Goal: Information Seeking & Learning: Check status

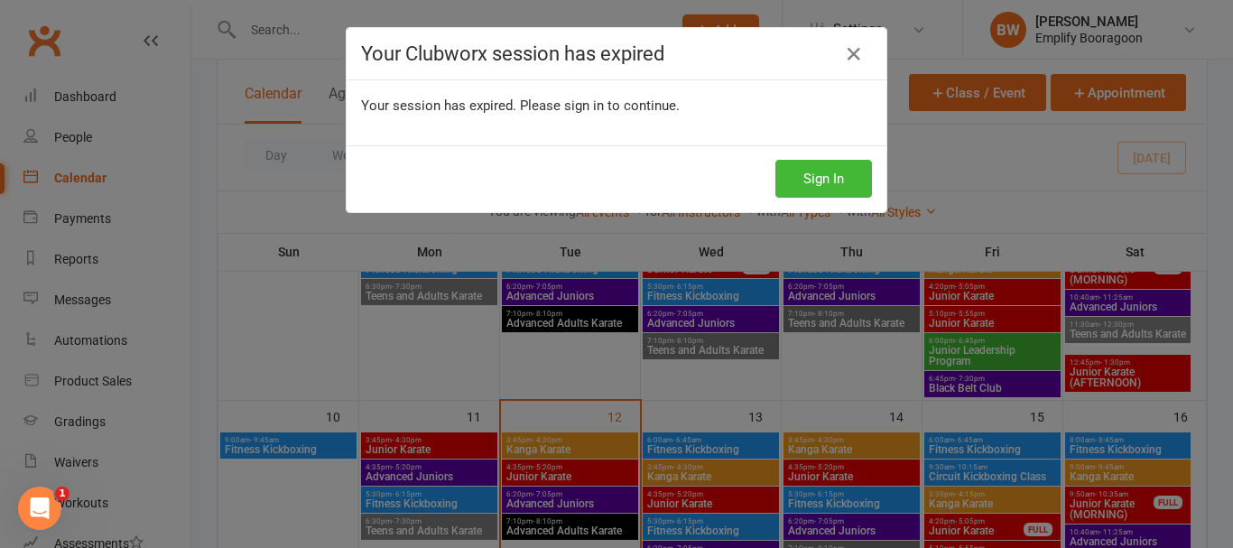
scroll to position [451, 0]
click at [811, 172] on button "Sign In" at bounding box center [824, 179] width 97 height 38
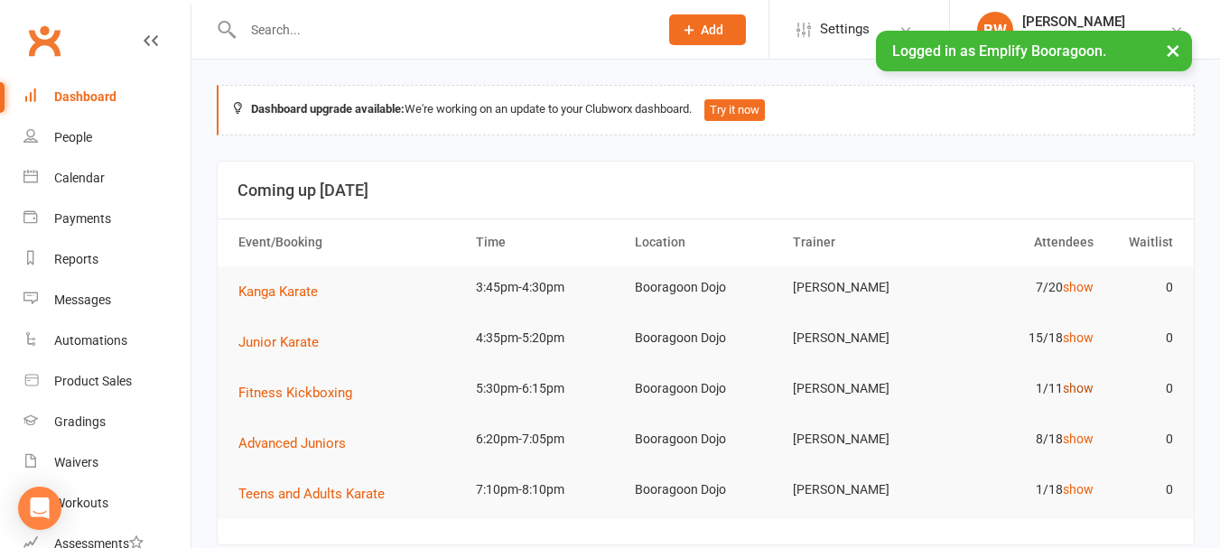
click at [1082, 388] on link "show" at bounding box center [1078, 388] width 31 height 14
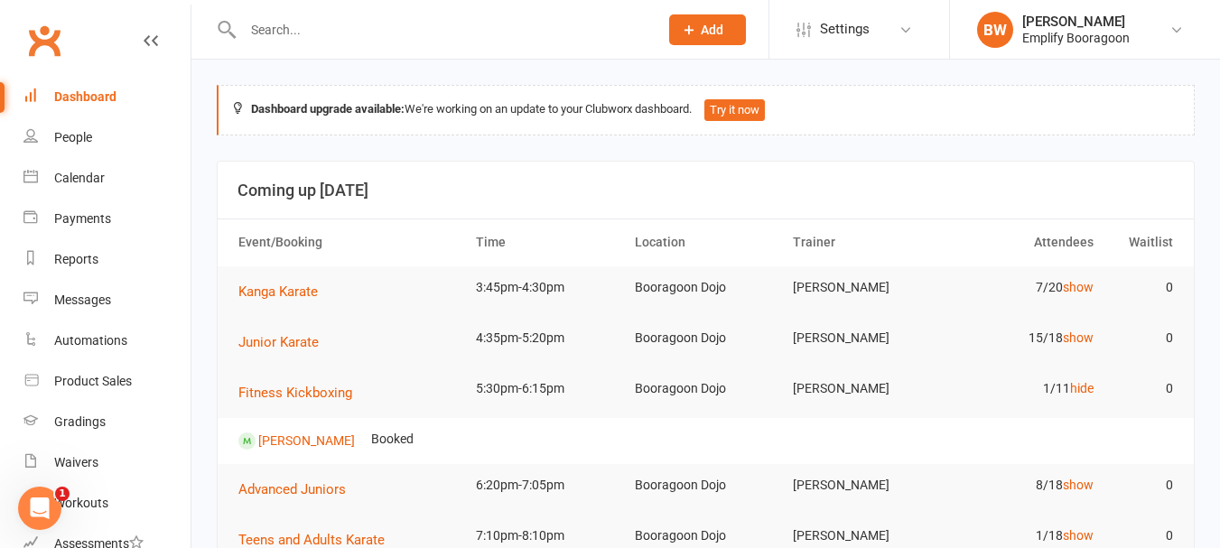
click at [1084, 276] on td "7/20 show" at bounding box center [1023, 287] width 159 height 42
click at [1084, 284] on link "show" at bounding box center [1078, 287] width 31 height 14
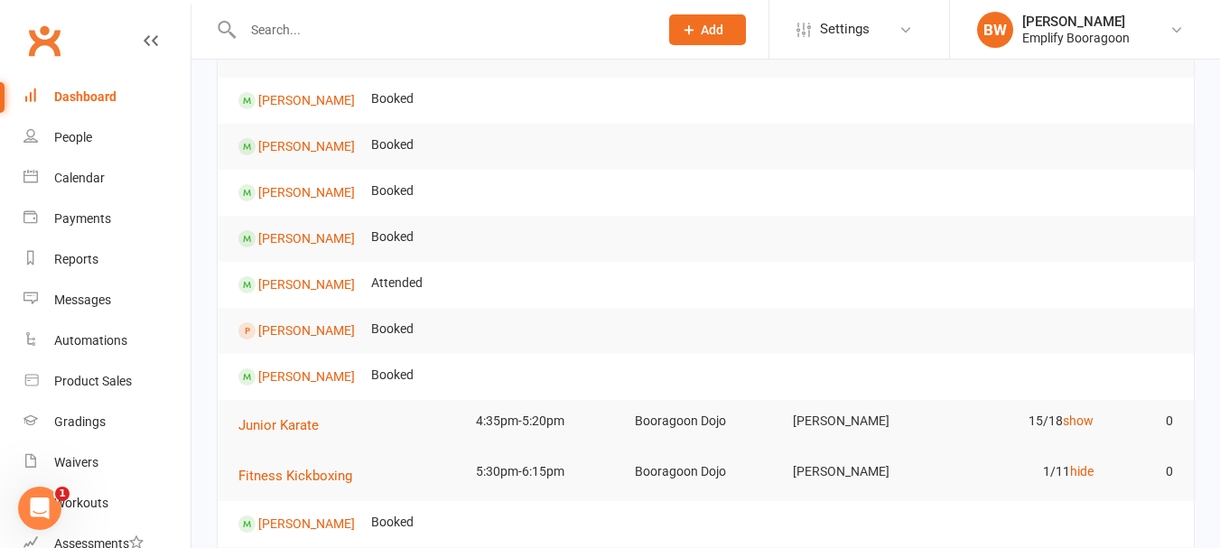
scroll to position [271, 0]
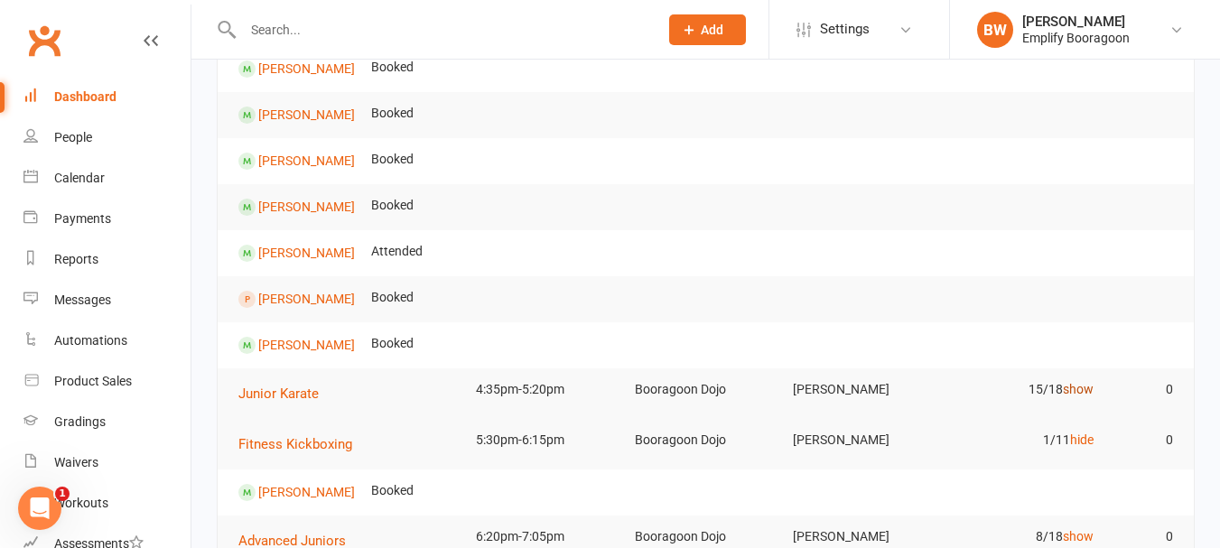
click at [1081, 395] on link "show" at bounding box center [1078, 389] width 31 height 14
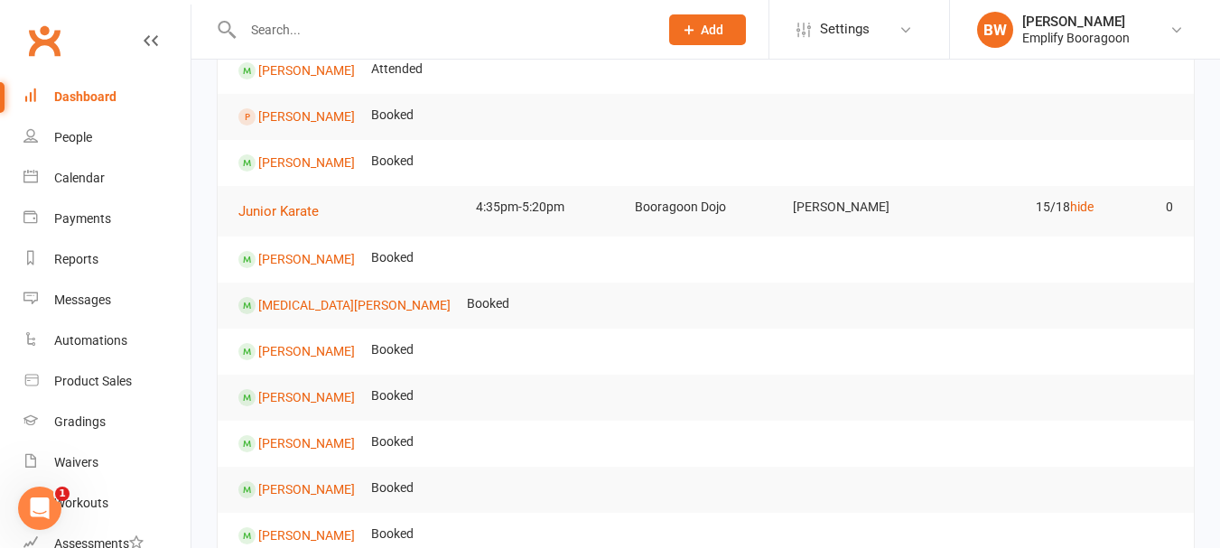
scroll to position [451, 0]
click at [1075, 210] on link "hide" at bounding box center [1081, 208] width 23 height 14
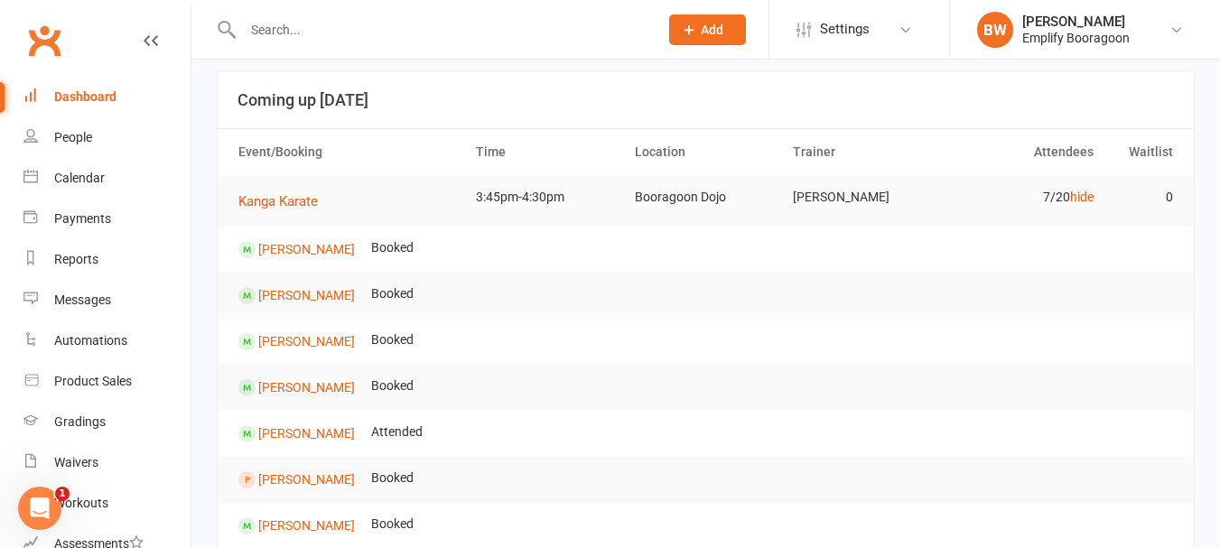
scroll to position [181, 0]
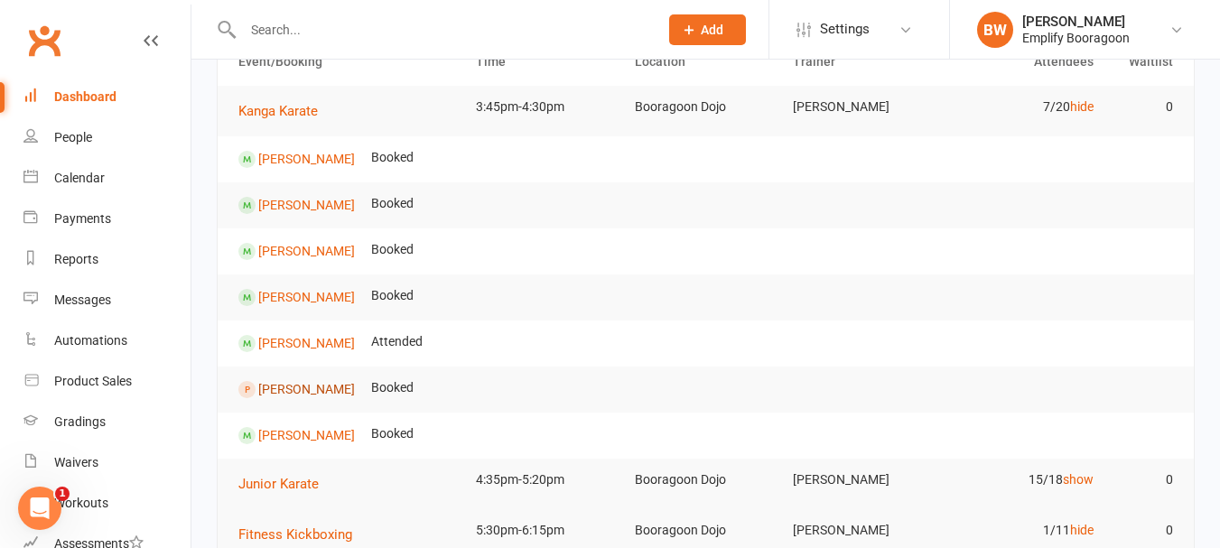
click at [312, 393] on link "[PERSON_NAME]" at bounding box center [306, 388] width 97 height 14
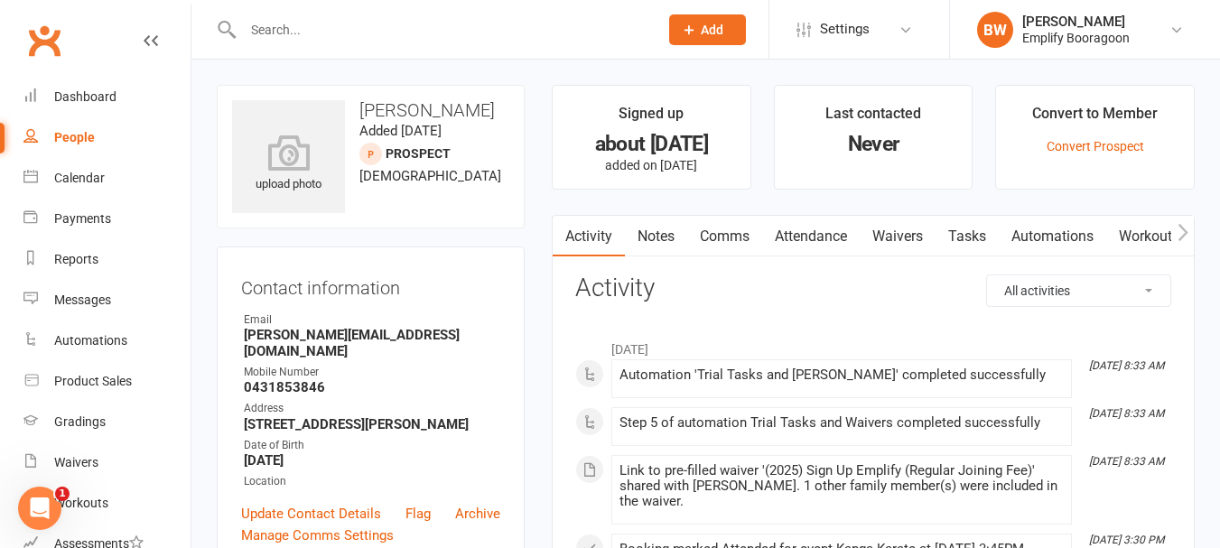
click at [831, 241] on link "Attendance" at bounding box center [811, 237] width 98 height 42
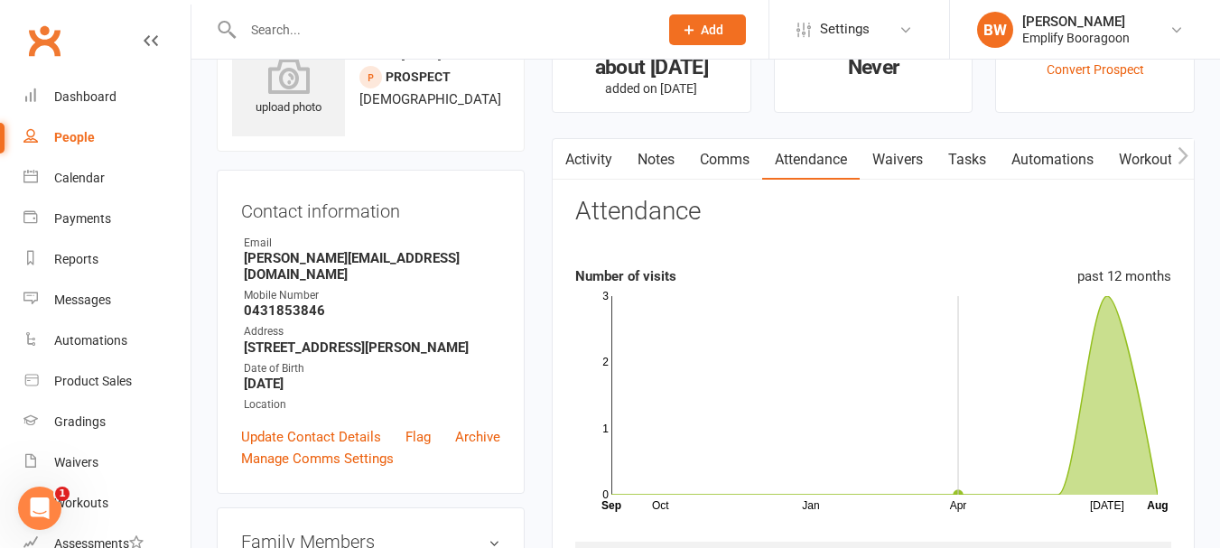
scroll to position [181, 0]
